Goal: Task Accomplishment & Management: Use online tool/utility

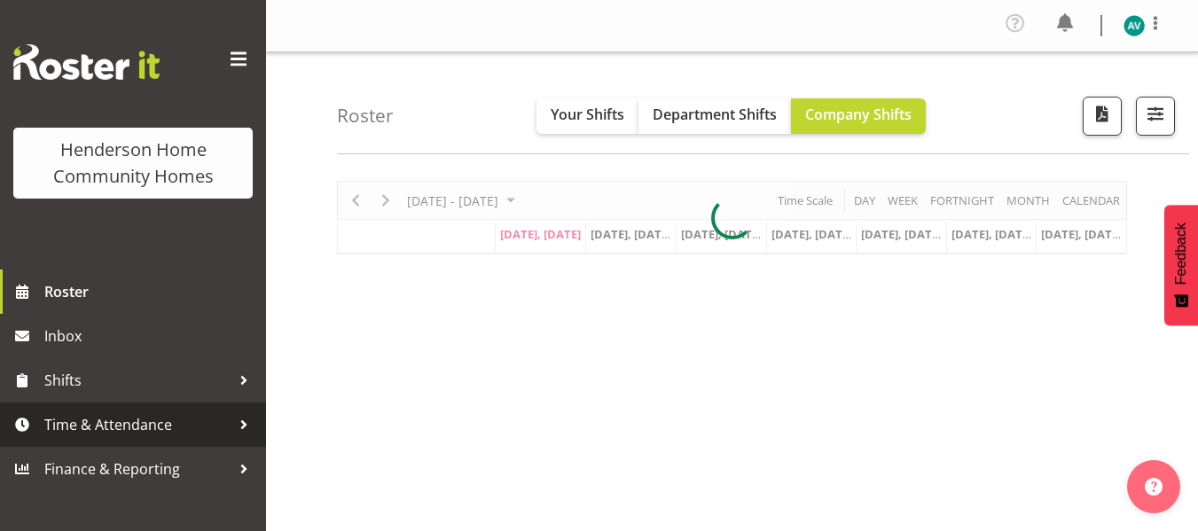
click at [71, 444] on link "Time & Attendance" at bounding box center [133, 424] width 266 height 44
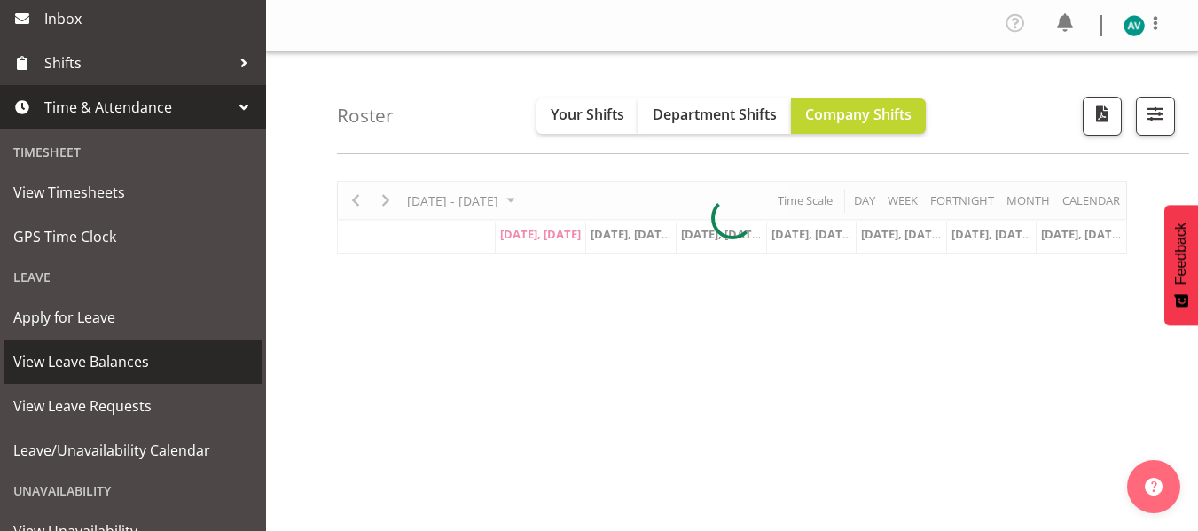
scroll to position [326, 0]
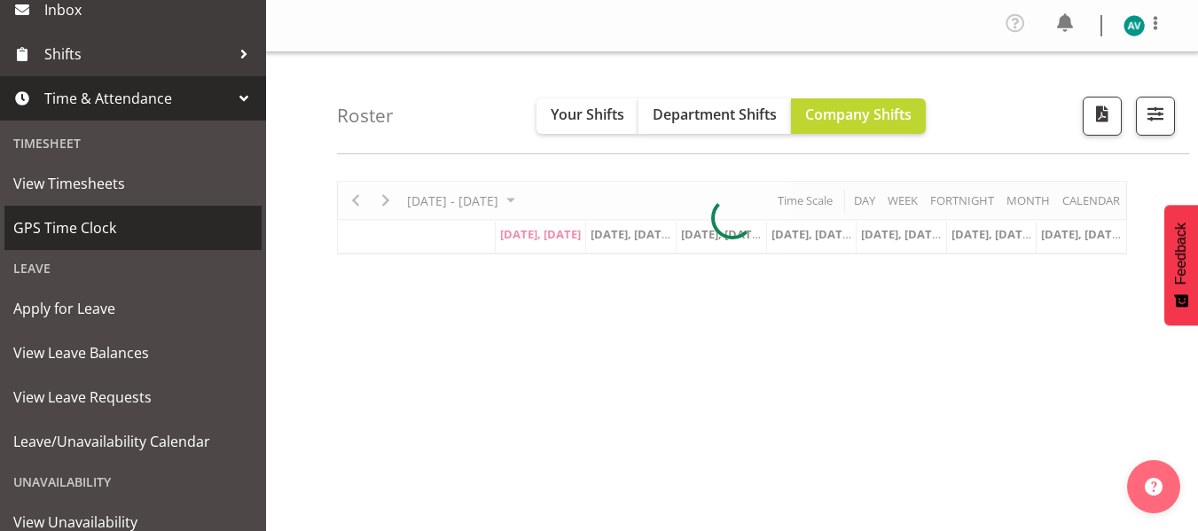
click at [90, 230] on span "GPS Time Clock" at bounding box center [132, 228] width 239 height 27
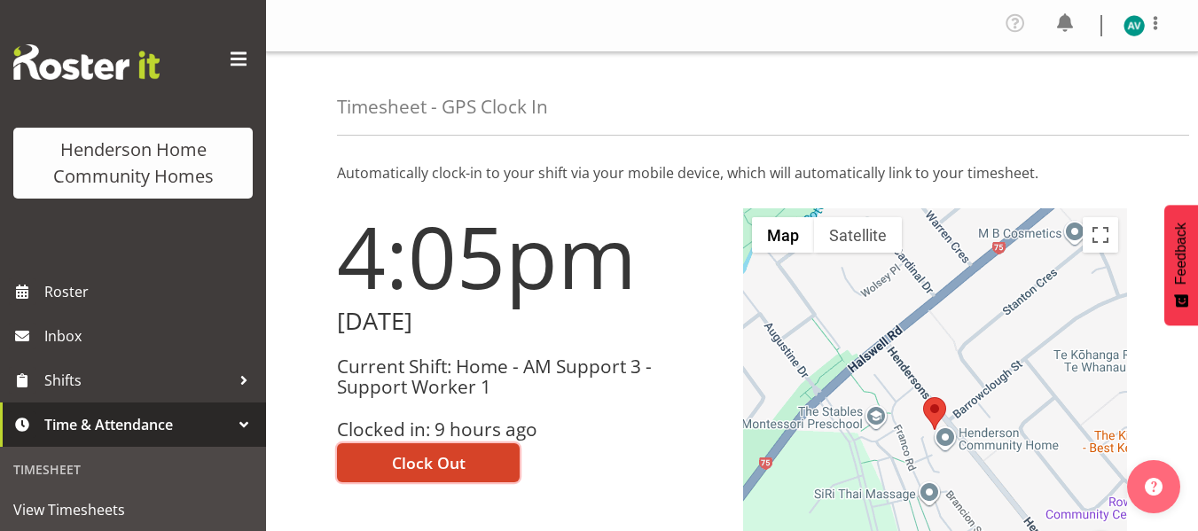
click at [439, 451] on span "Clock Out" at bounding box center [429, 462] width 74 height 23
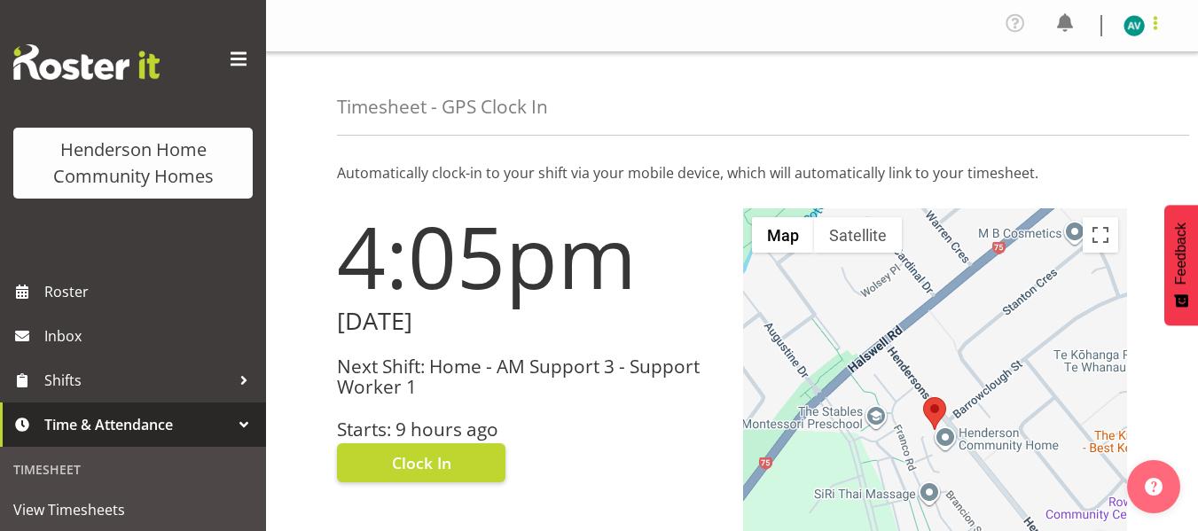
click at [1155, 29] on span at bounding box center [1154, 22] width 21 height 21
click at [1042, 91] on link "Log Out" at bounding box center [1080, 98] width 170 height 32
